Goal: Book appointment/travel/reservation

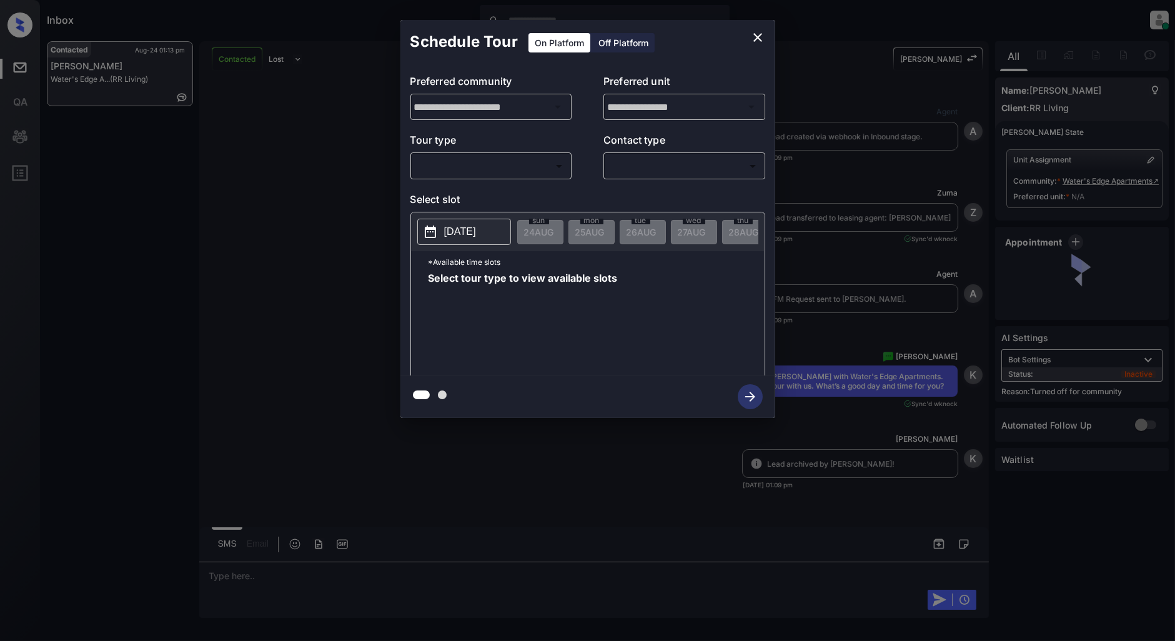
scroll to position [262, 0]
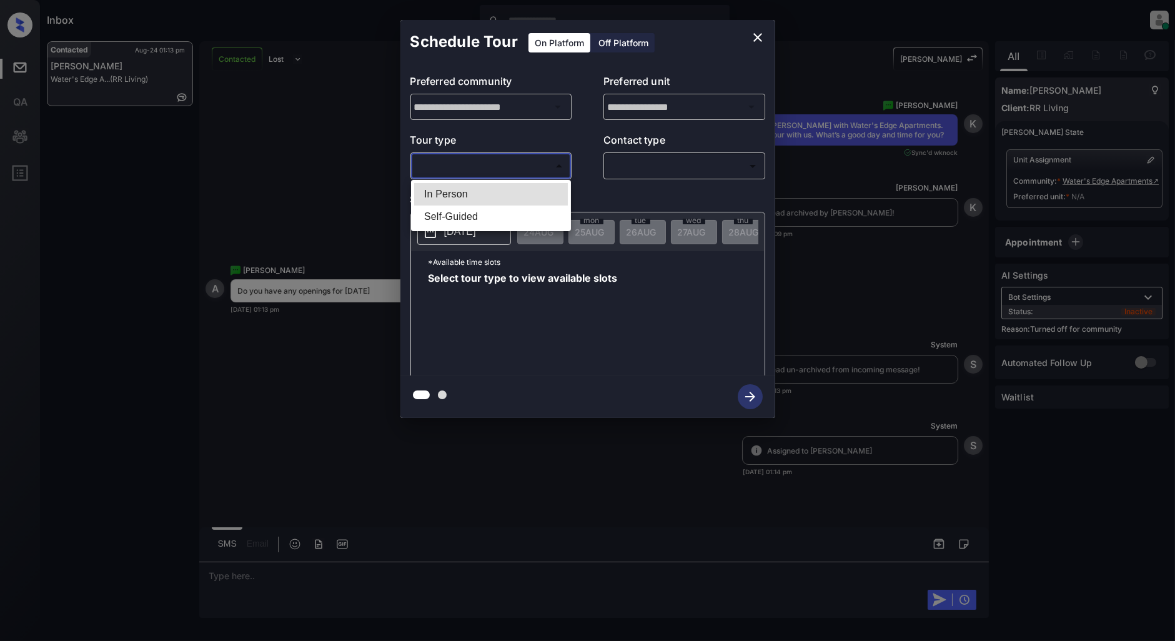
click at [548, 164] on body "Inbox Patrick Deasis Online Set yourself offline Set yourself on break Profile …" at bounding box center [587, 320] width 1175 height 641
click at [498, 195] on li "In Person" at bounding box center [491, 194] width 154 height 22
type input "********"
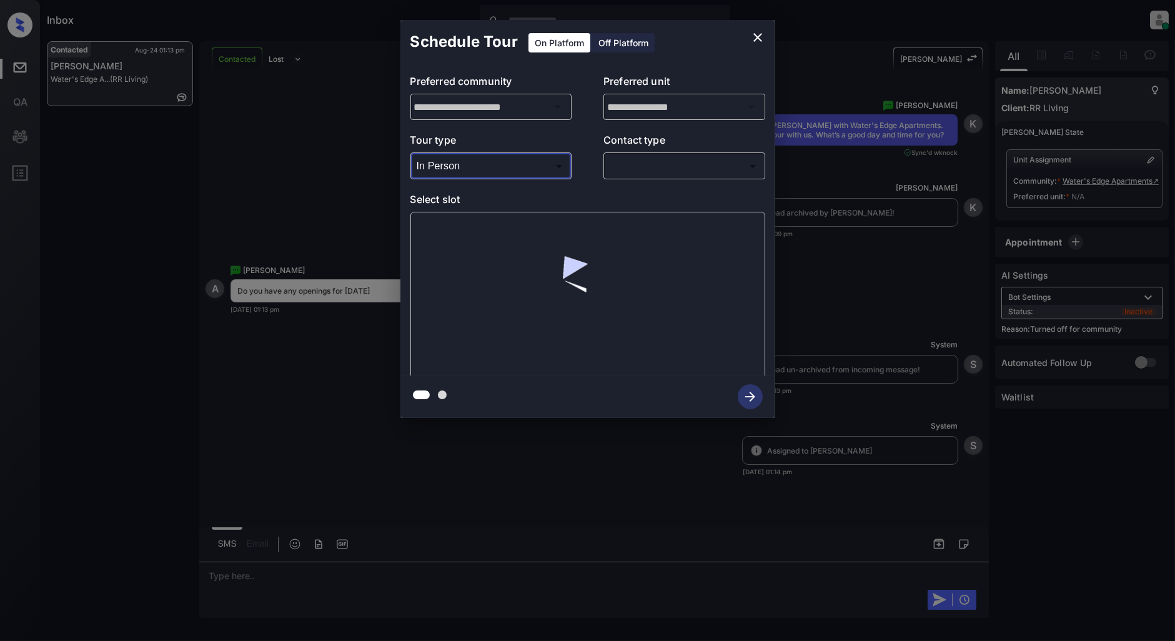
click at [671, 172] on body "Inbox Patrick Deasis Online Set yourself offline Set yourself on break Profile …" at bounding box center [587, 320] width 1175 height 641
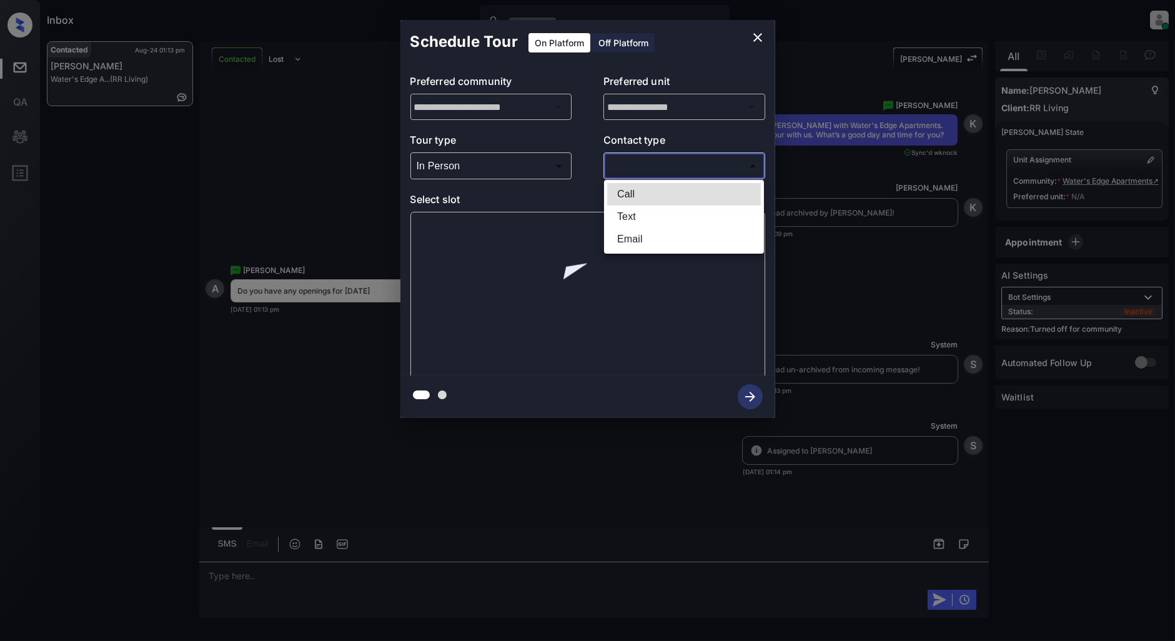
click at [639, 213] on li "Text" at bounding box center [684, 216] width 154 height 22
type input "****"
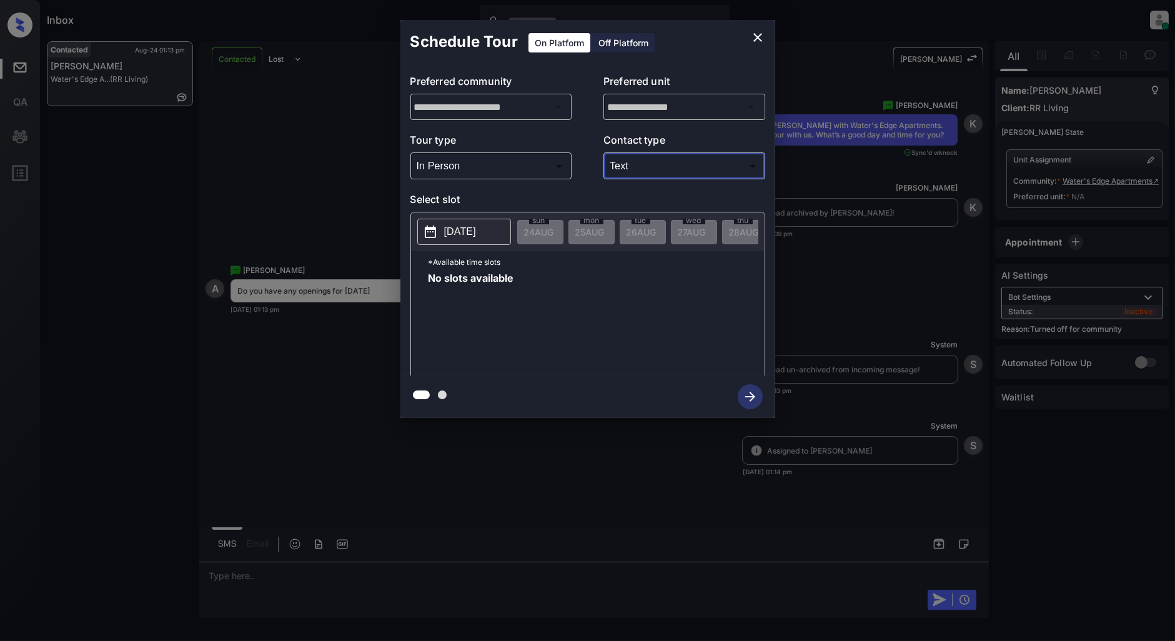
click at [465, 238] on p "2025-08-24" at bounding box center [460, 231] width 32 height 15
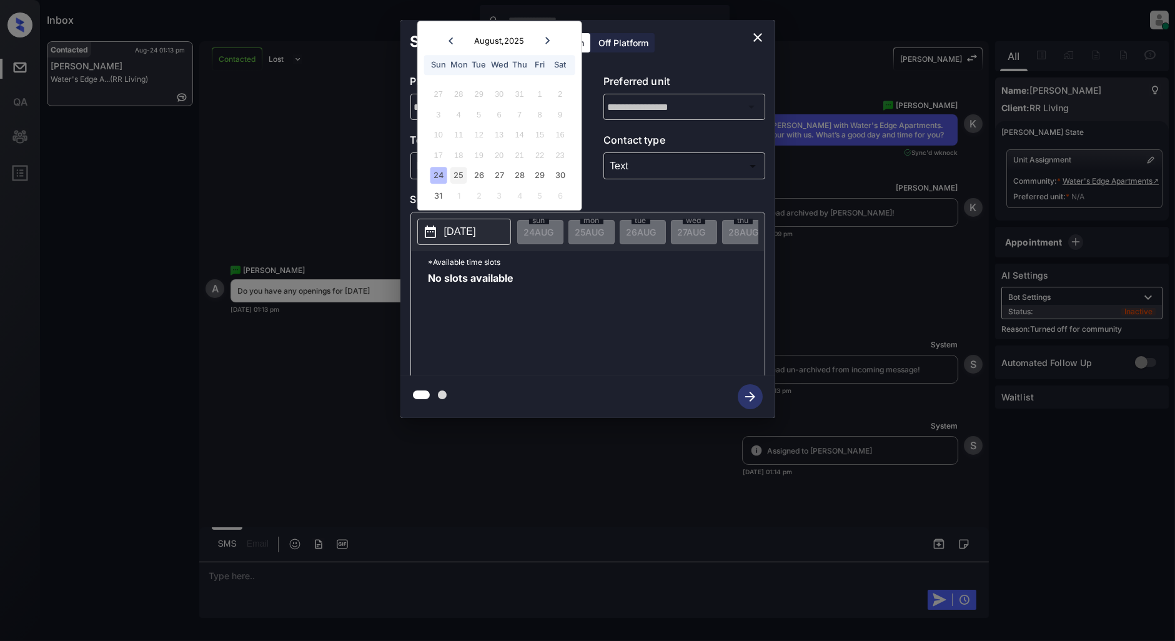
click at [460, 175] on div "25" at bounding box center [458, 175] width 17 height 17
click at [478, 178] on div "26" at bounding box center [478, 175] width 17 height 17
click at [539, 177] on div "29" at bounding box center [539, 175] width 17 height 17
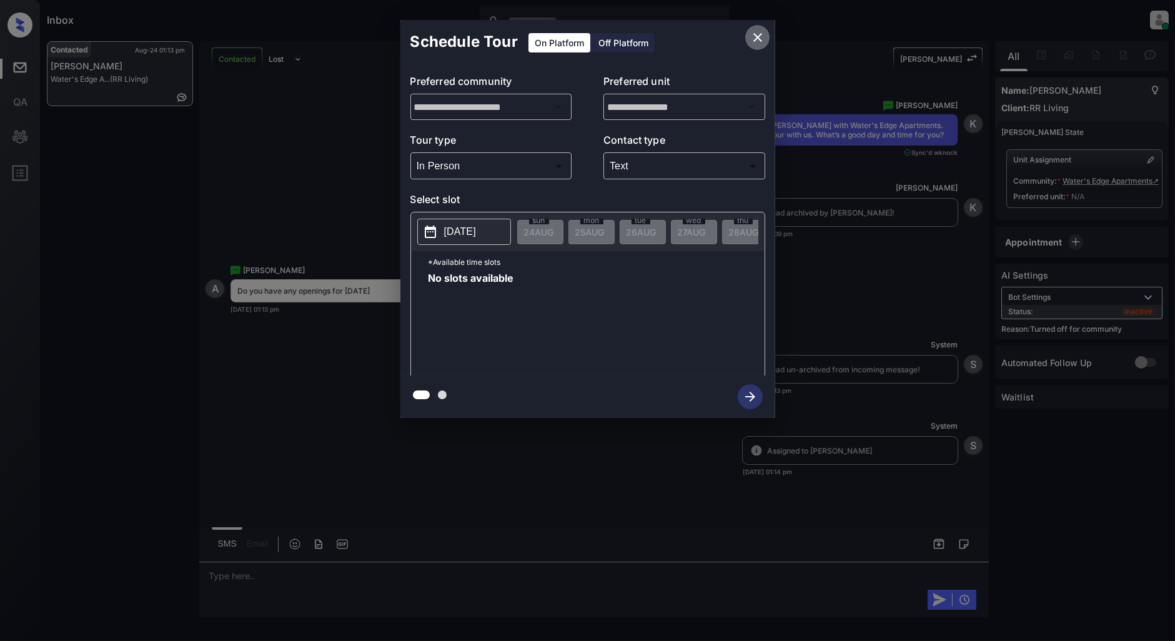
click at [754, 41] on icon "close" at bounding box center [757, 37] width 9 height 9
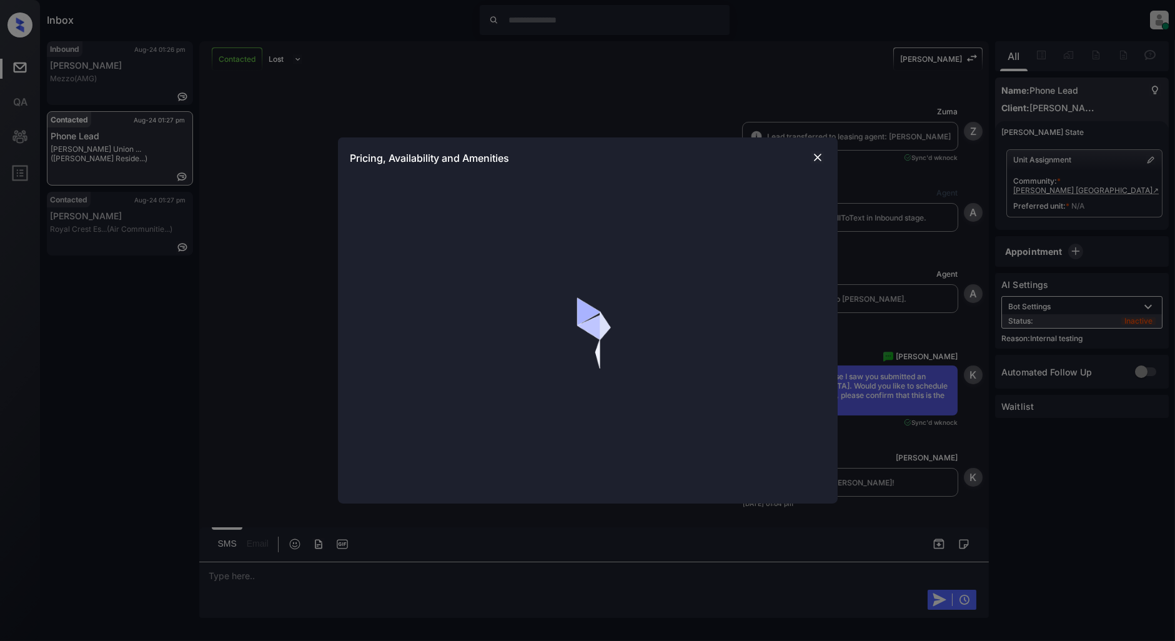
scroll to position [847, 0]
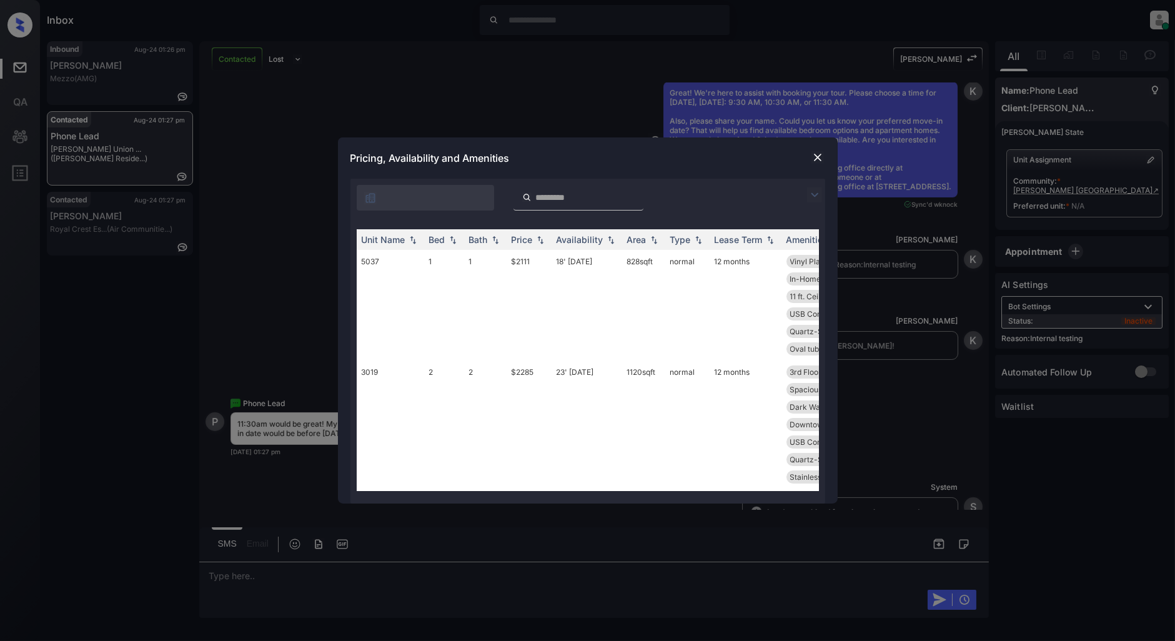
click at [819, 197] on img at bounding box center [814, 194] width 15 height 15
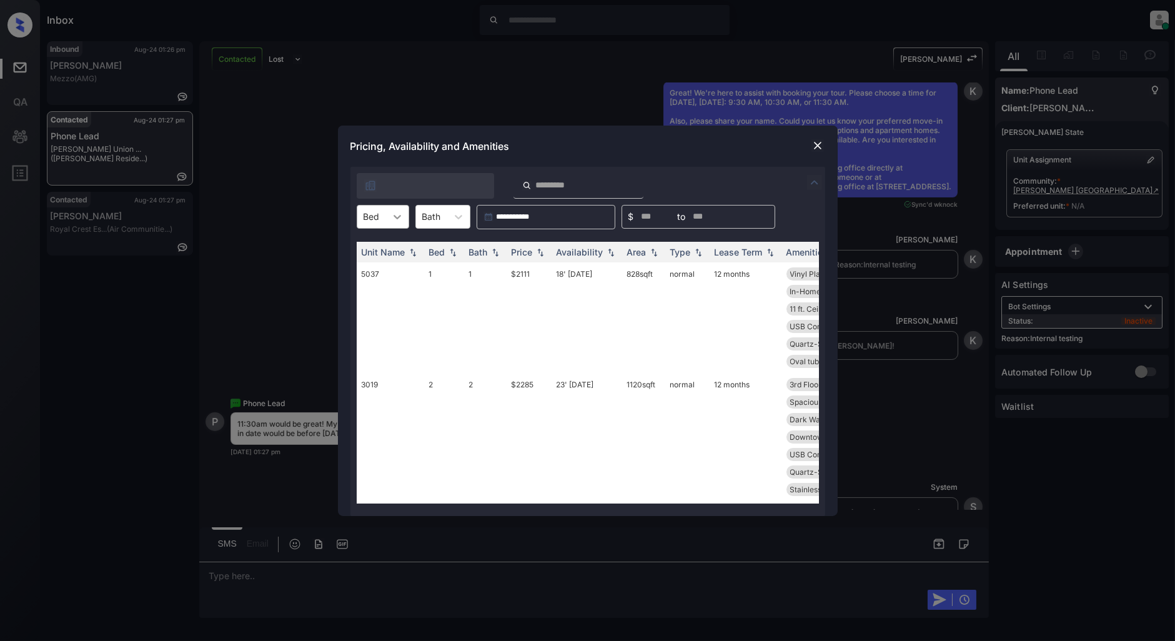
click at [398, 220] on icon at bounding box center [397, 216] width 12 height 12
click at [387, 265] on div "2" at bounding box center [383, 270] width 52 height 22
click at [534, 253] on img at bounding box center [540, 251] width 12 height 9
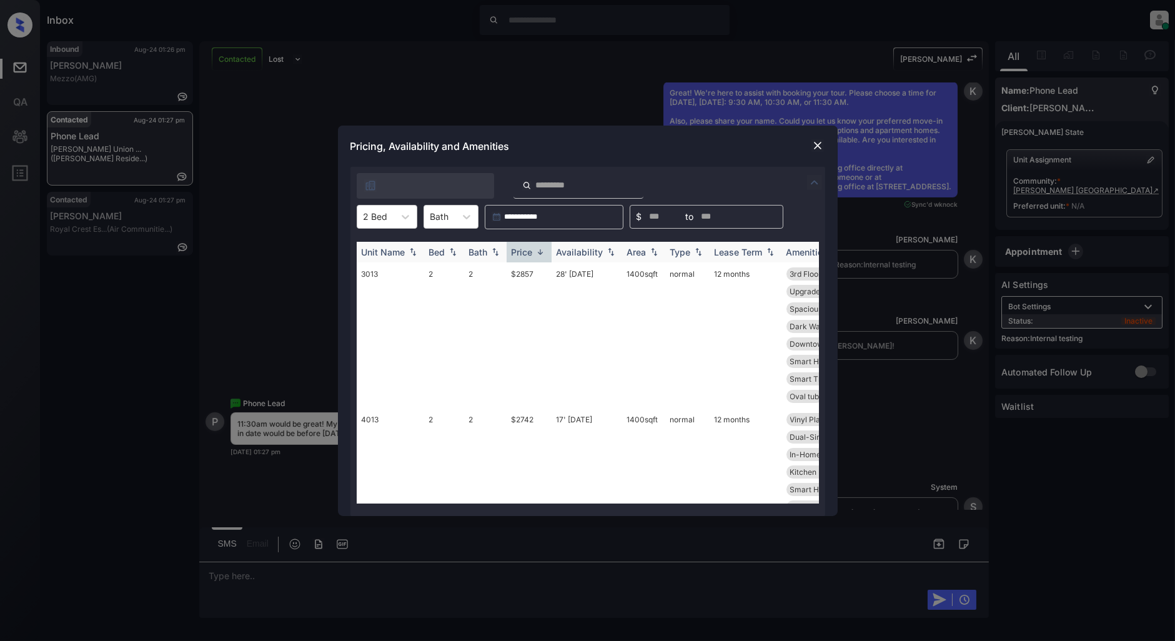
click at [534, 253] on img at bounding box center [540, 251] width 12 height 9
drag, startPoint x: 535, startPoint y: 269, endPoint x: 498, endPoint y: 271, distance: 36.9
click at [498, 271] on tr "2119 2 2 $2039 15' Oct 25 1099 sqft normal 12 months 2nd Floor Dual-Sink Maste.…" at bounding box center [683, 317] width 653 height 111
copy tr "$2039"
click at [819, 147] on img at bounding box center [817, 145] width 12 height 12
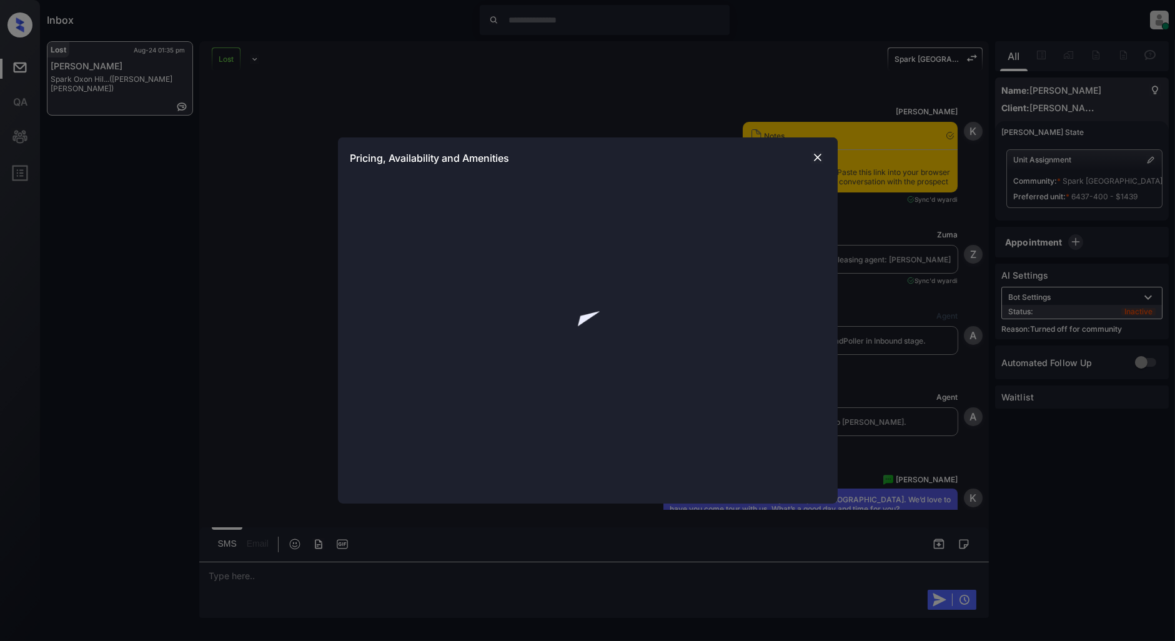
scroll to position [1776, 0]
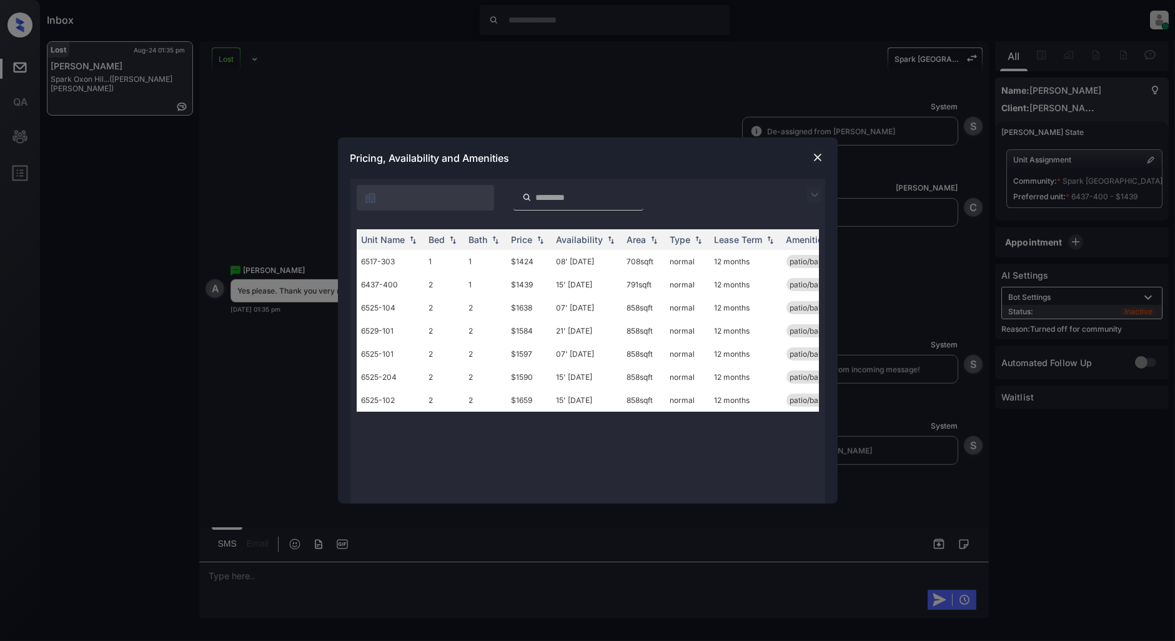
click at [812, 154] on img at bounding box center [817, 157] width 12 height 12
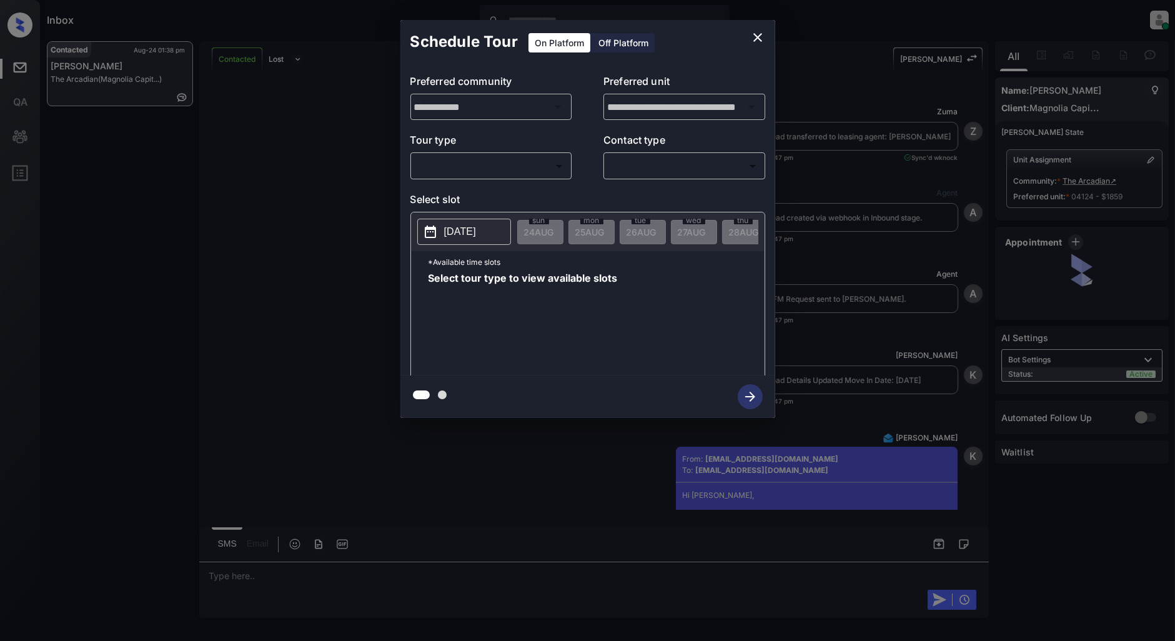
scroll to position [1431, 0]
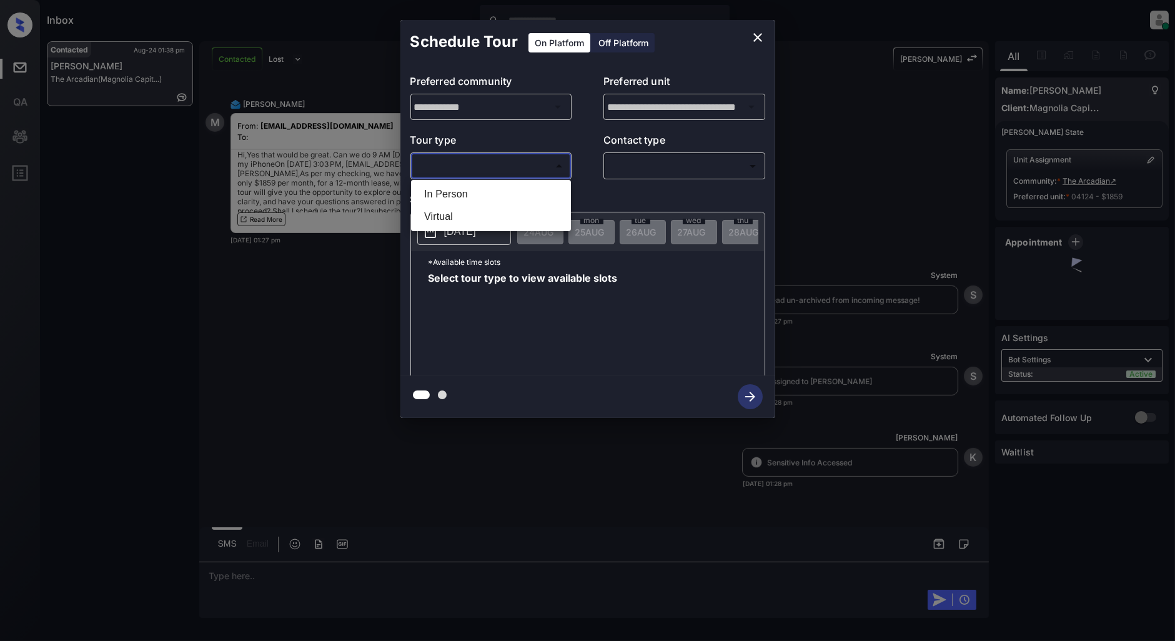
click at [491, 167] on body "Inbox Patrick Deasis Online Set yourself offline Set yourself on break Profile …" at bounding box center [587, 320] width 1175 height 641
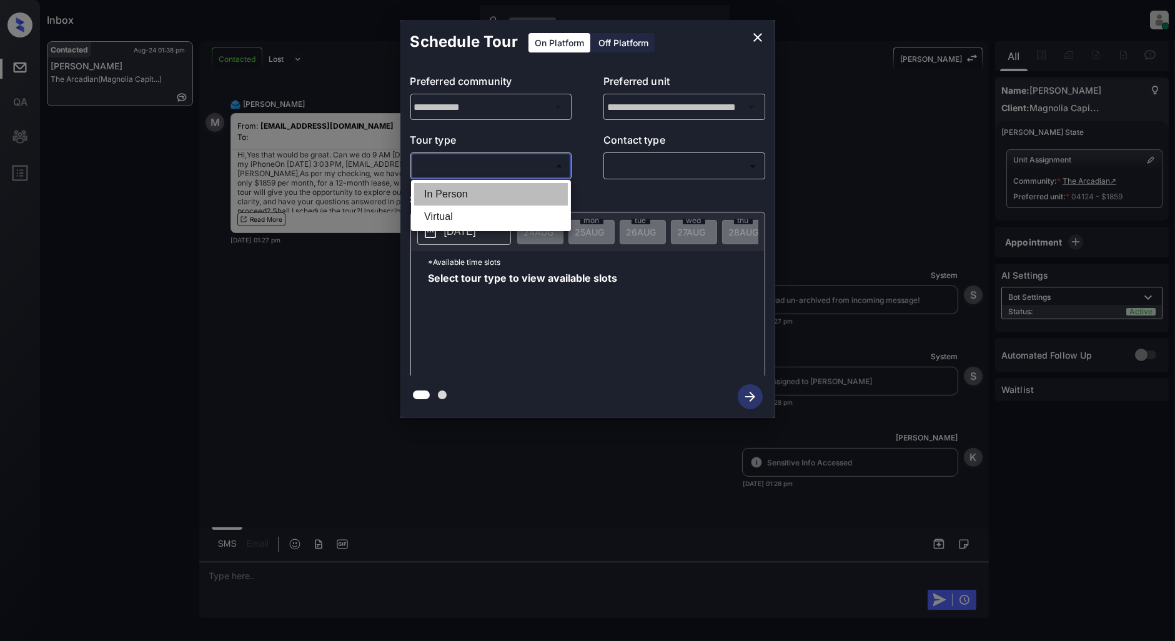
click at [476, 194] on li "In Person" at bounding box center [491, 194] width 154 height 22
type input "********"
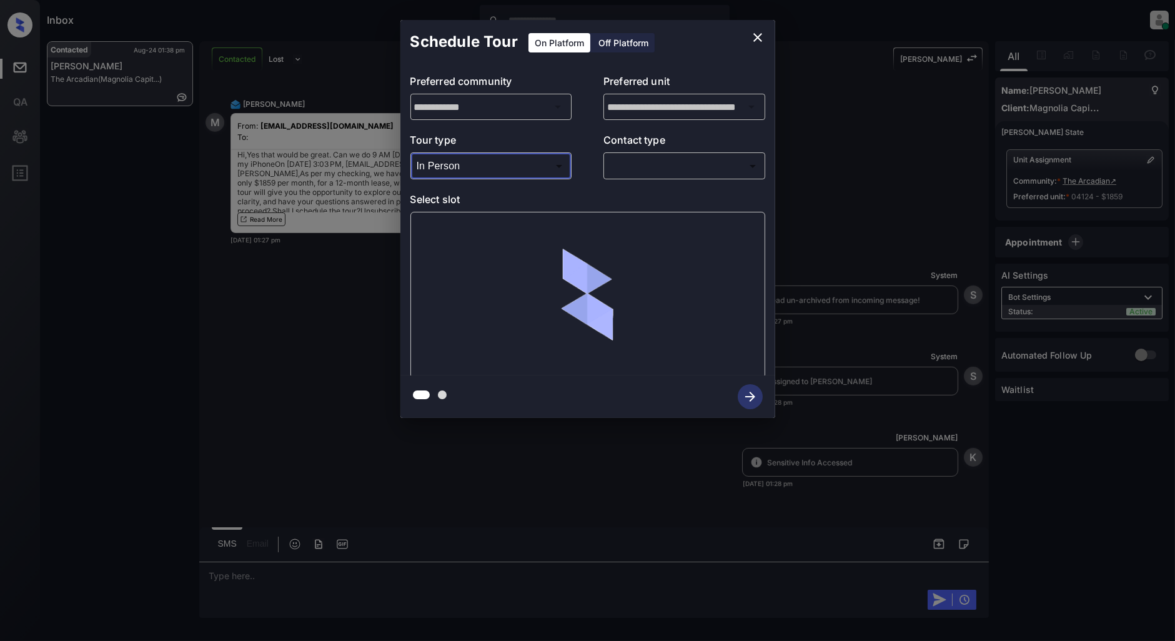
click at [643, 165] on body "Inbox Patrick Deasis Online Set yourself offline Set yourself on break Profile …" at bounding box center [587, 320] width 1175 height 641
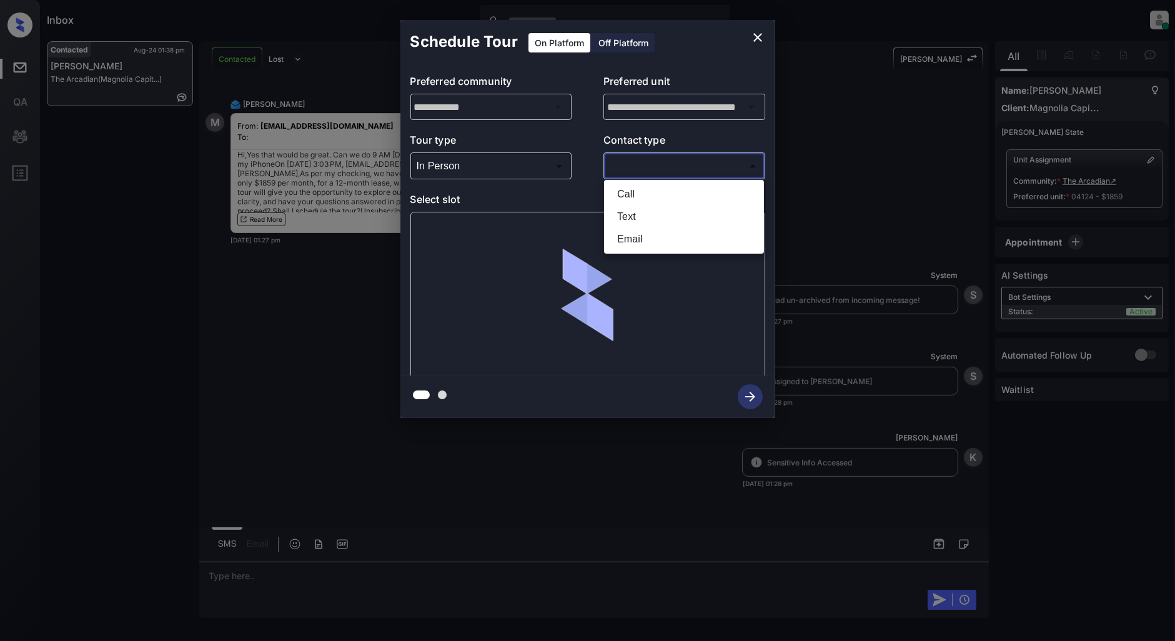
click at [651, 219] on li "Text" at bounding box center [684, 216] width 154 height 22
type input "****"
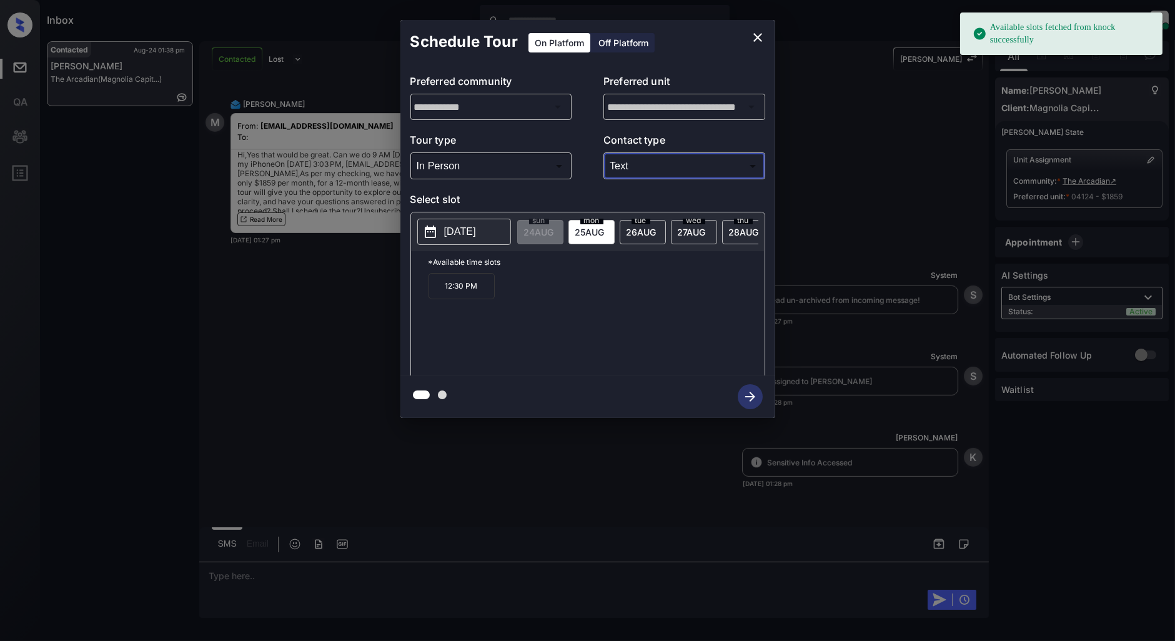
click at [448, 229] on p "2025-08-25" at bounding box center [460, 231] width 32 height 15
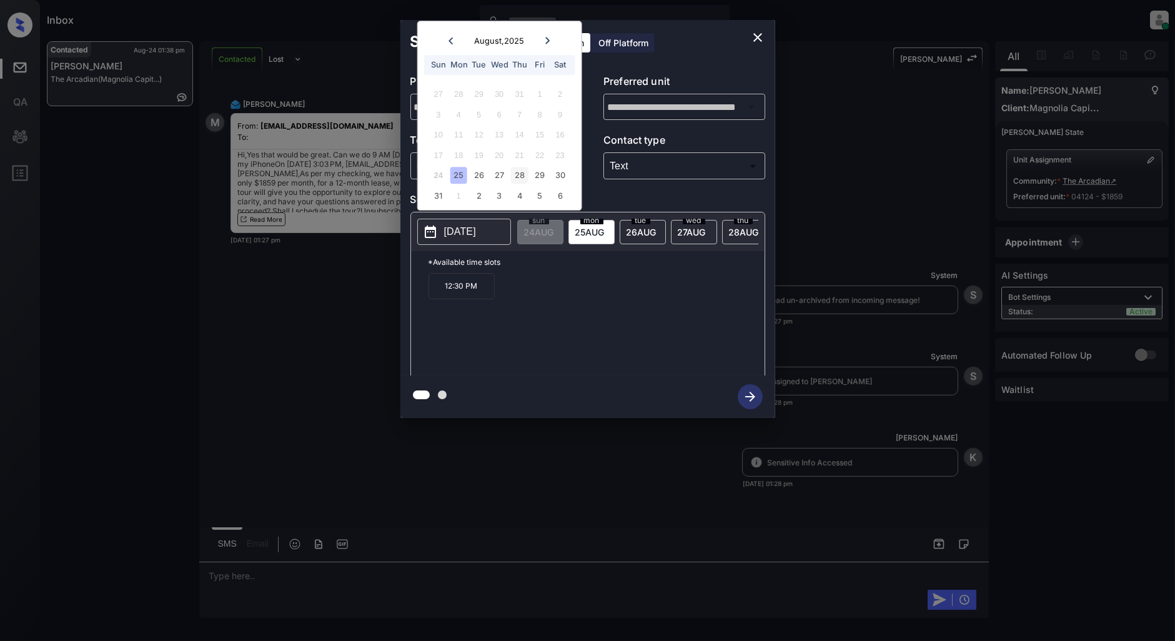
click at [516, 178] on div "28" at bounding box center [519, 175] width 17 height 17
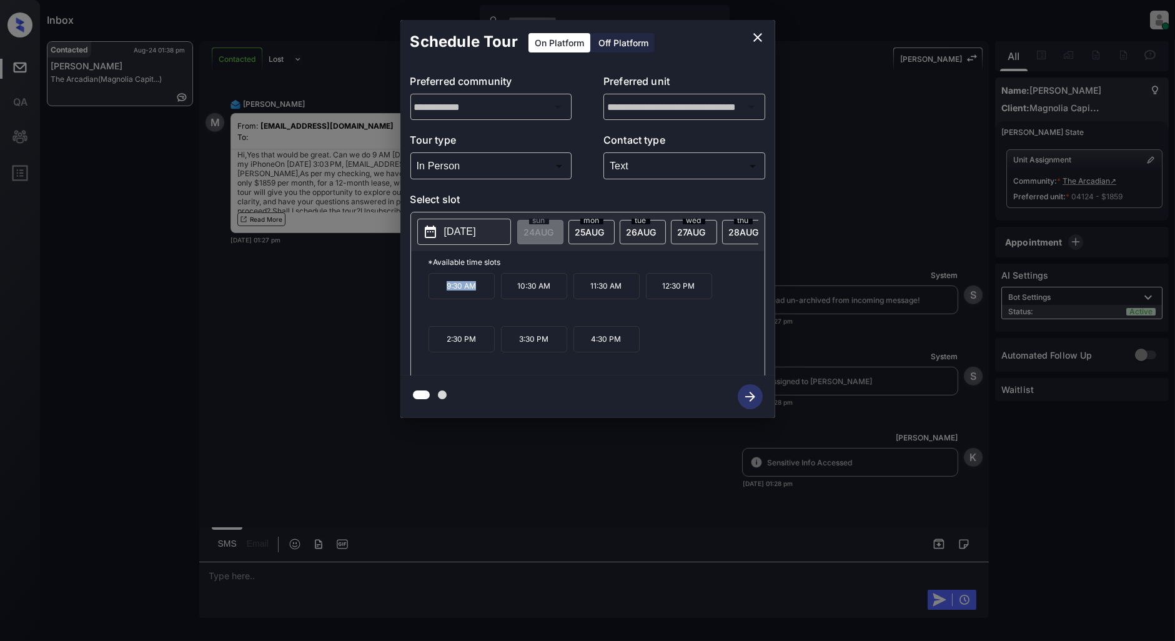
drag, startPoint x: 480, startPoint y: 296, endPoint x: 440, endPoint y: 295, distance: 40.0
click at [440, 295] on p "9:30 AM" at bounding box center [461, 286] width 66 height 26
copy p "9:30 AM"
click at [750, 40] on icon "close" at bounding box center [757, 37] width 15 height 15
